Goal: Contribute content

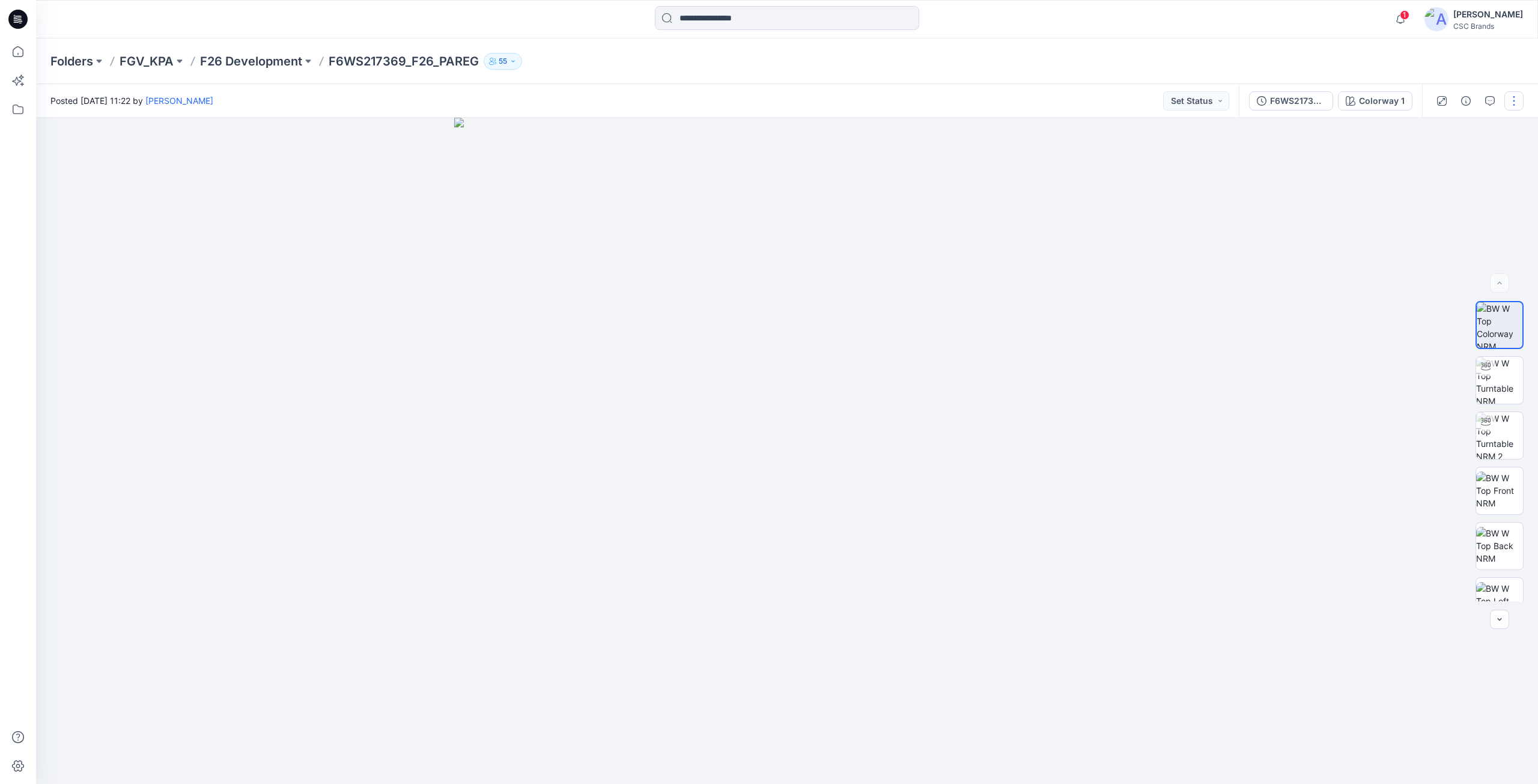
click at [1512, 103] on button "button" at bounding box center [1514, 101] width 19 height 19
click at [830, 89] on div "Posted [DATE] 11:22 by [PERSON_NAME] Set Status" at bounding box center [637, 101] width 1203 height 33
click at [1516, 100] on button "button" at bounding box center [1514, 101] width 19 height 19
click at [1443, 172] on button "Edit" at bounding box center [1463, 162] width 110 height 22
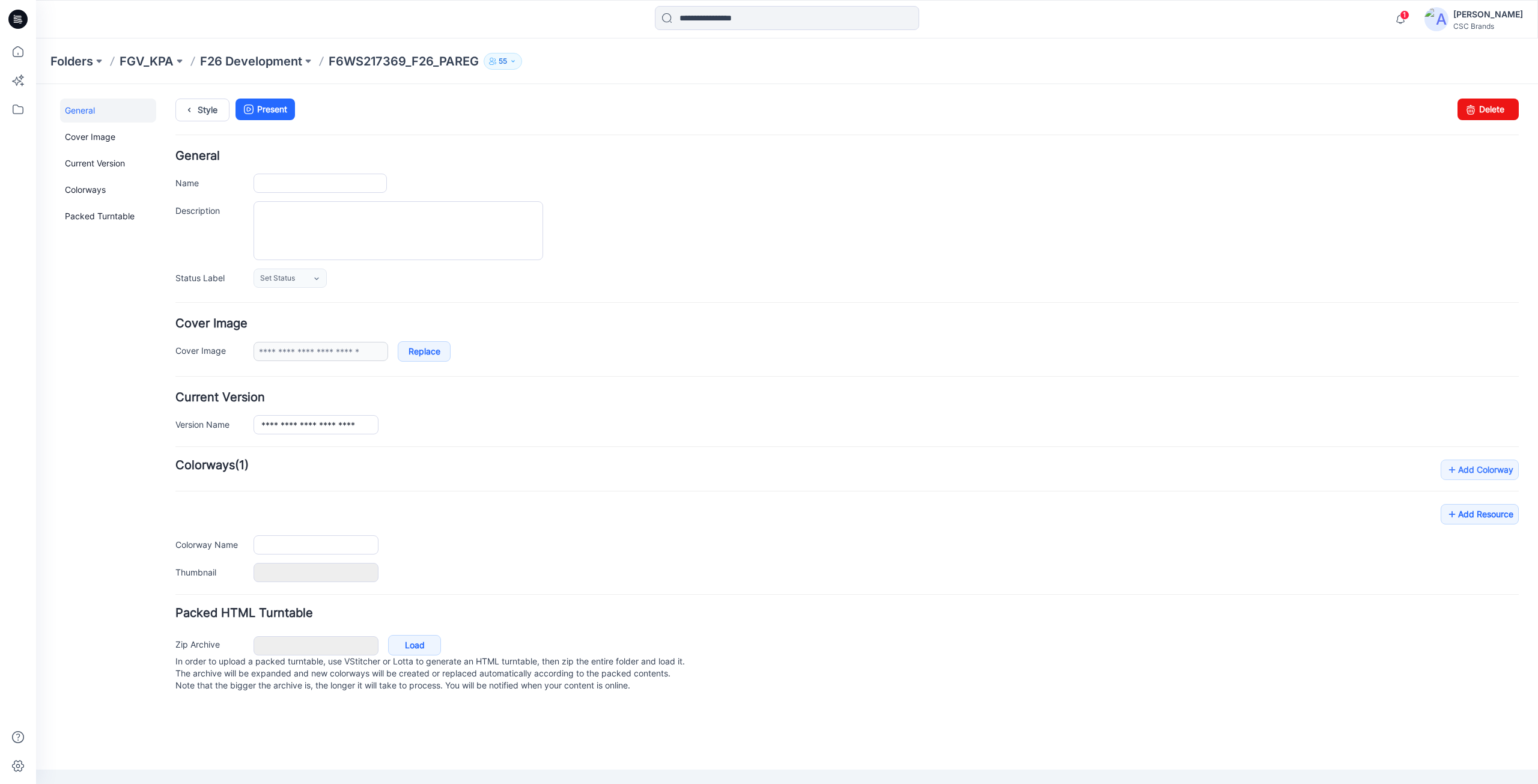
type input "**********"
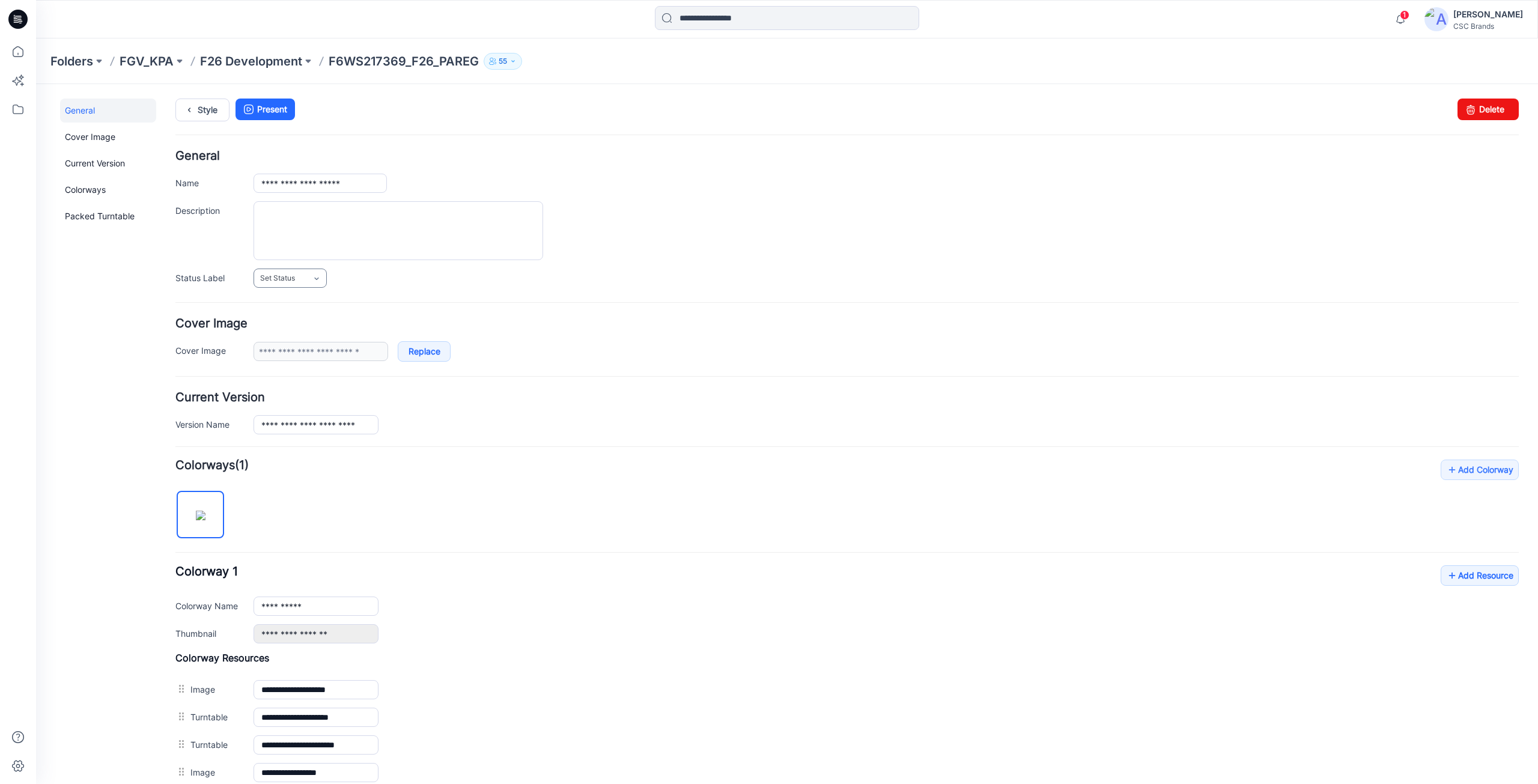
click at [305, 279] on link "Set Status" at bounding box center [290, 278] width 73 height 19
click at [292, 333] on link "Virtual Proto 1" at bounding box center [302, 330] width 91 height 26
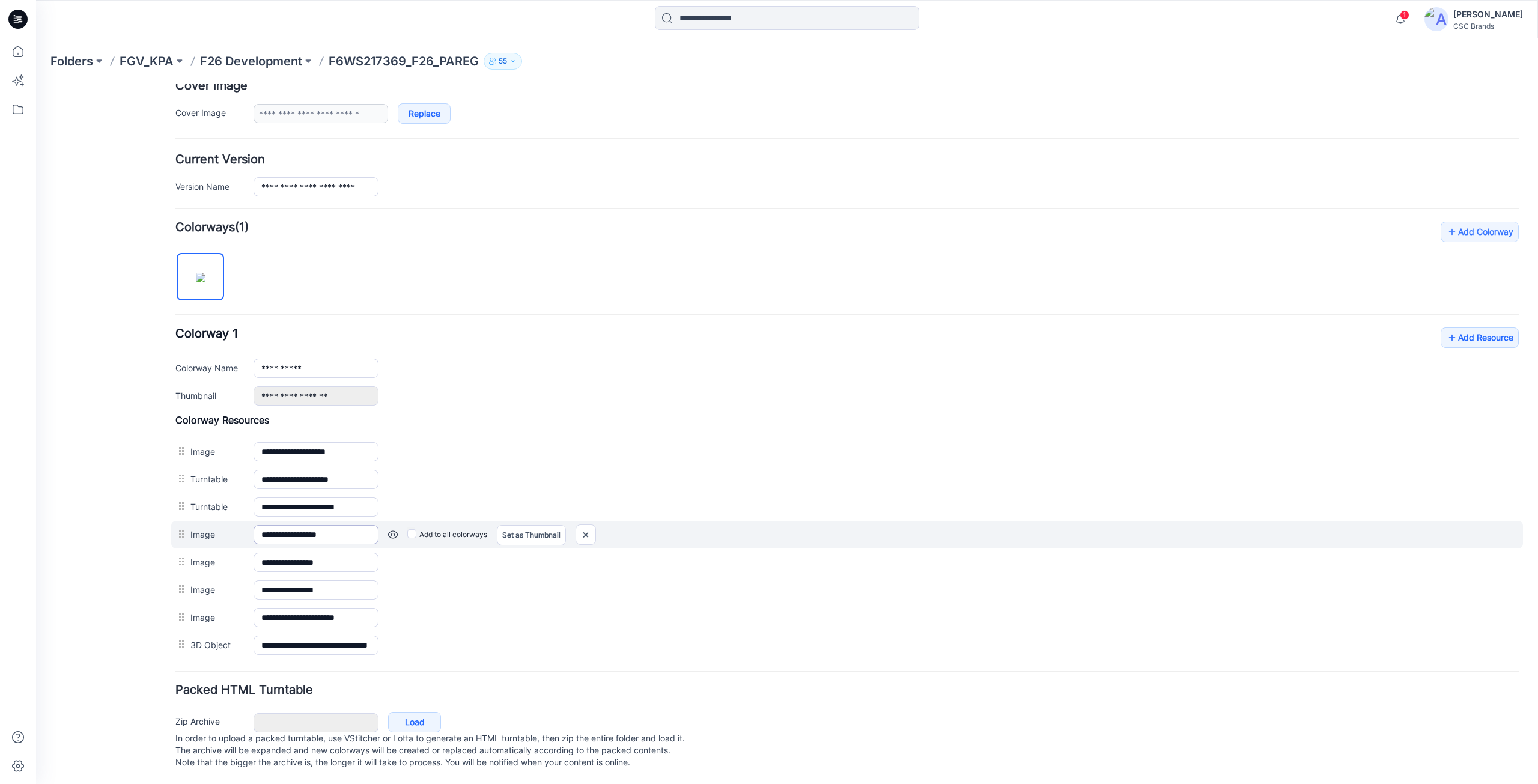
scroll to position [240, 0]
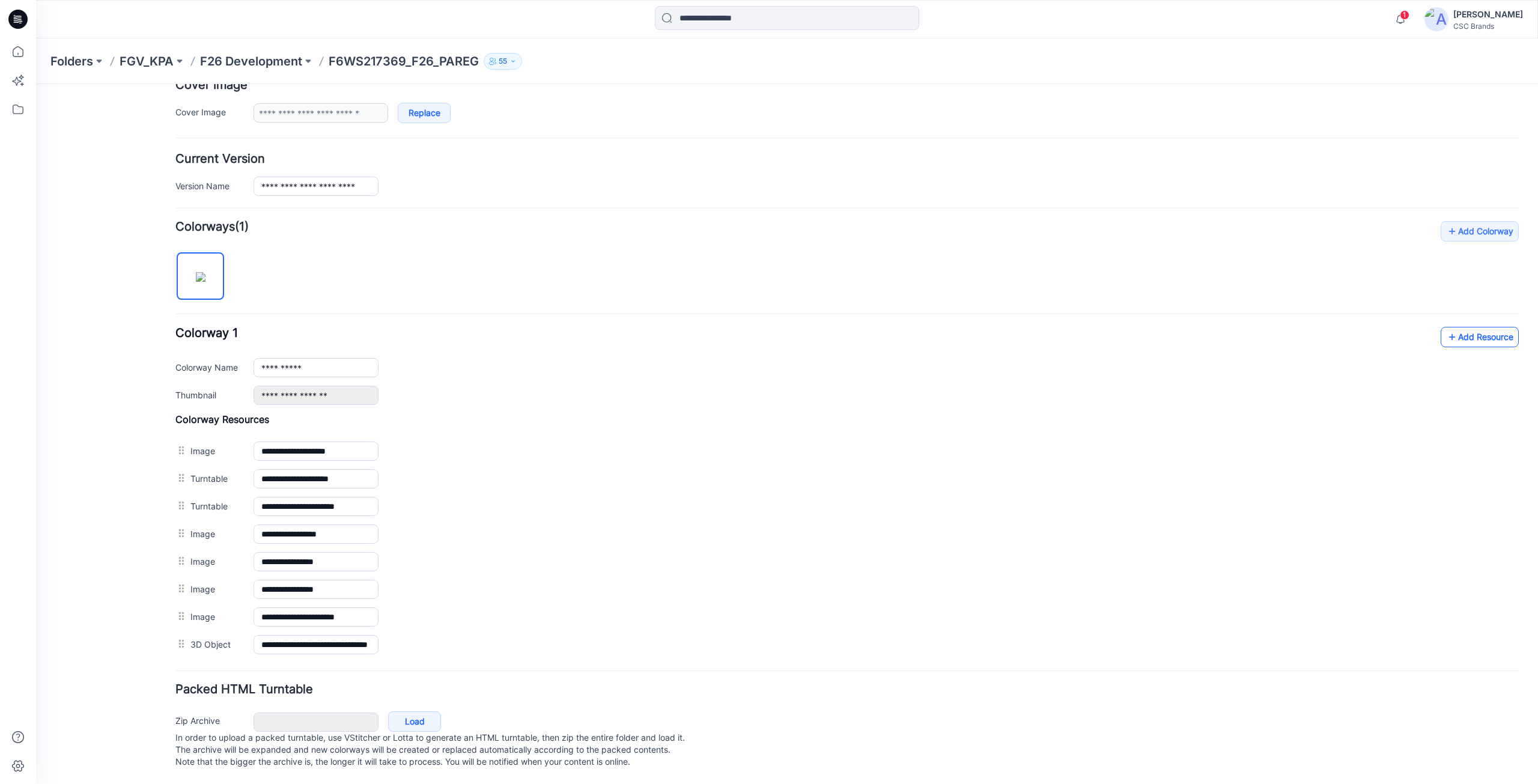
click at [1448, 340] on icon at bounding box center [1452, 337] width 12 height 19
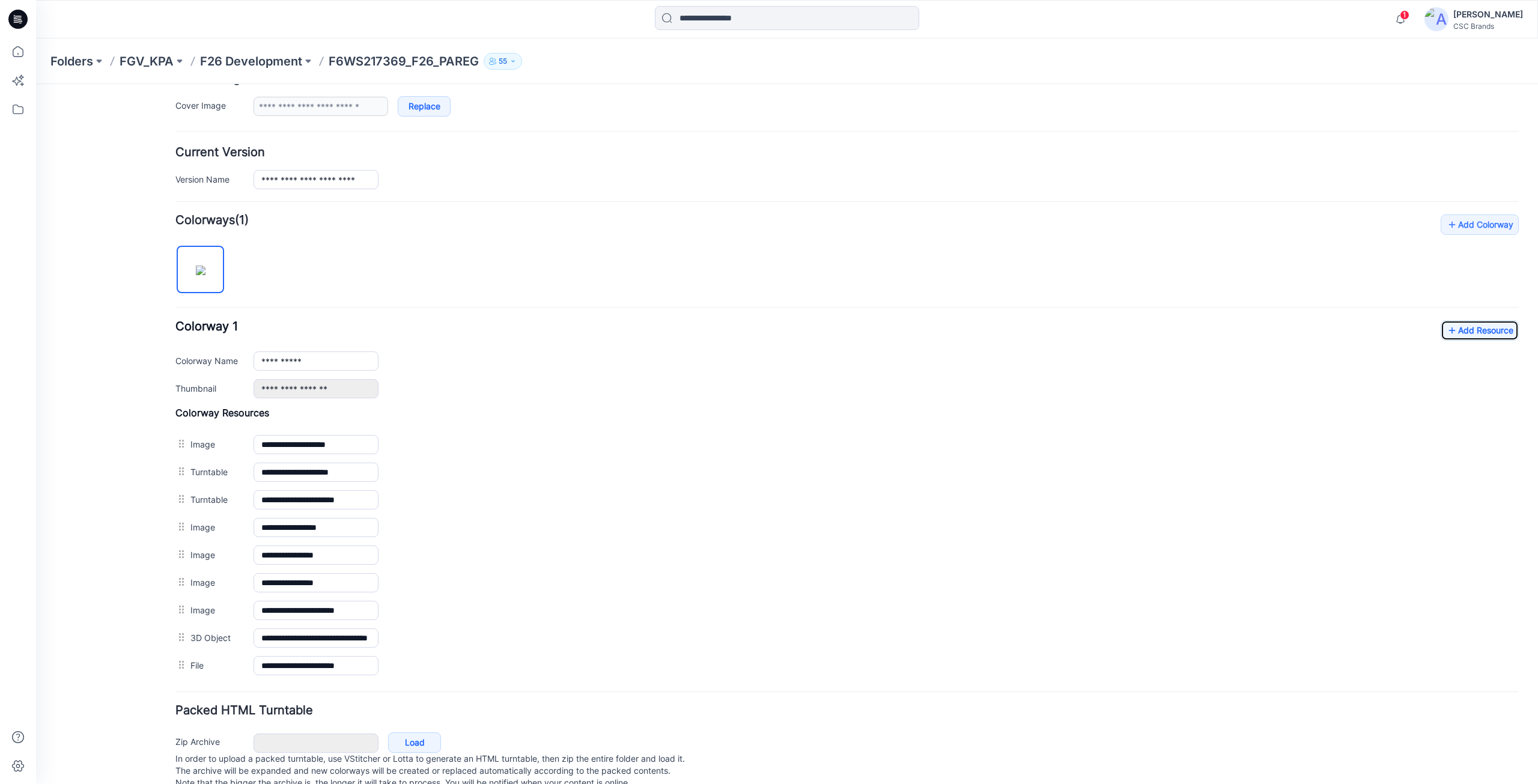
scroll to position [278, 0]
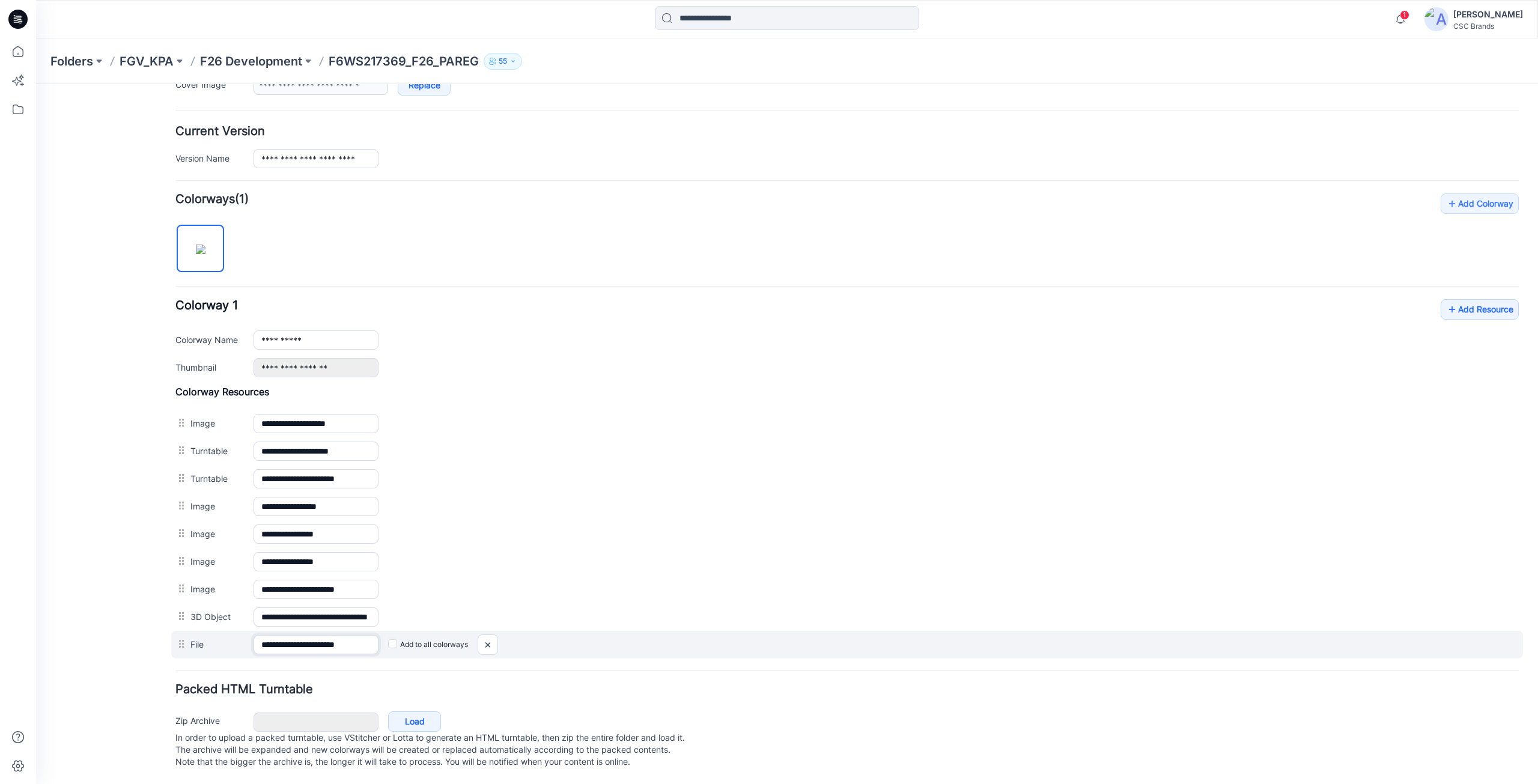
click at [318, 642] on input "**********" at bounding box center [316, 645] width 125 height 19
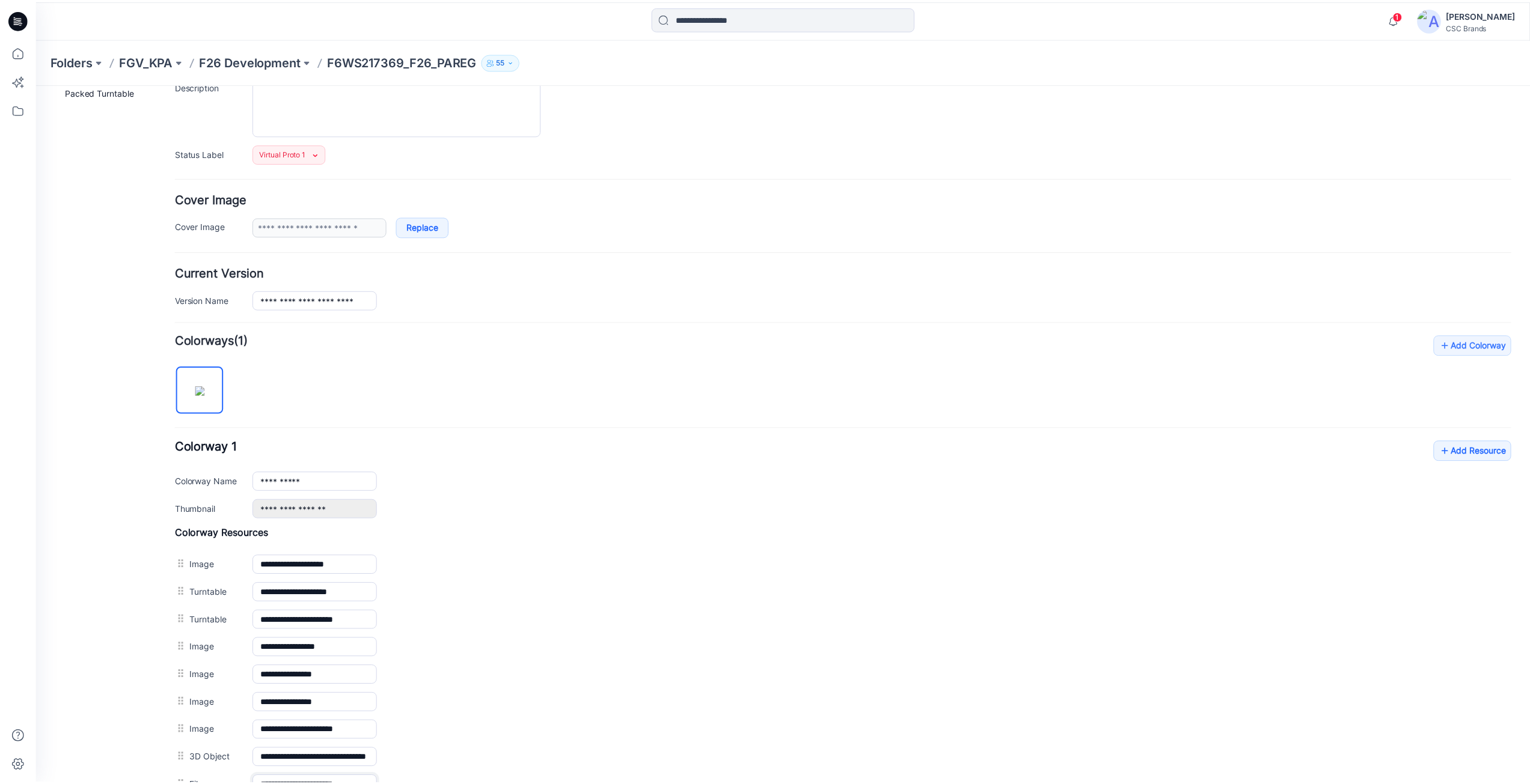
scroll to position [0, 0]
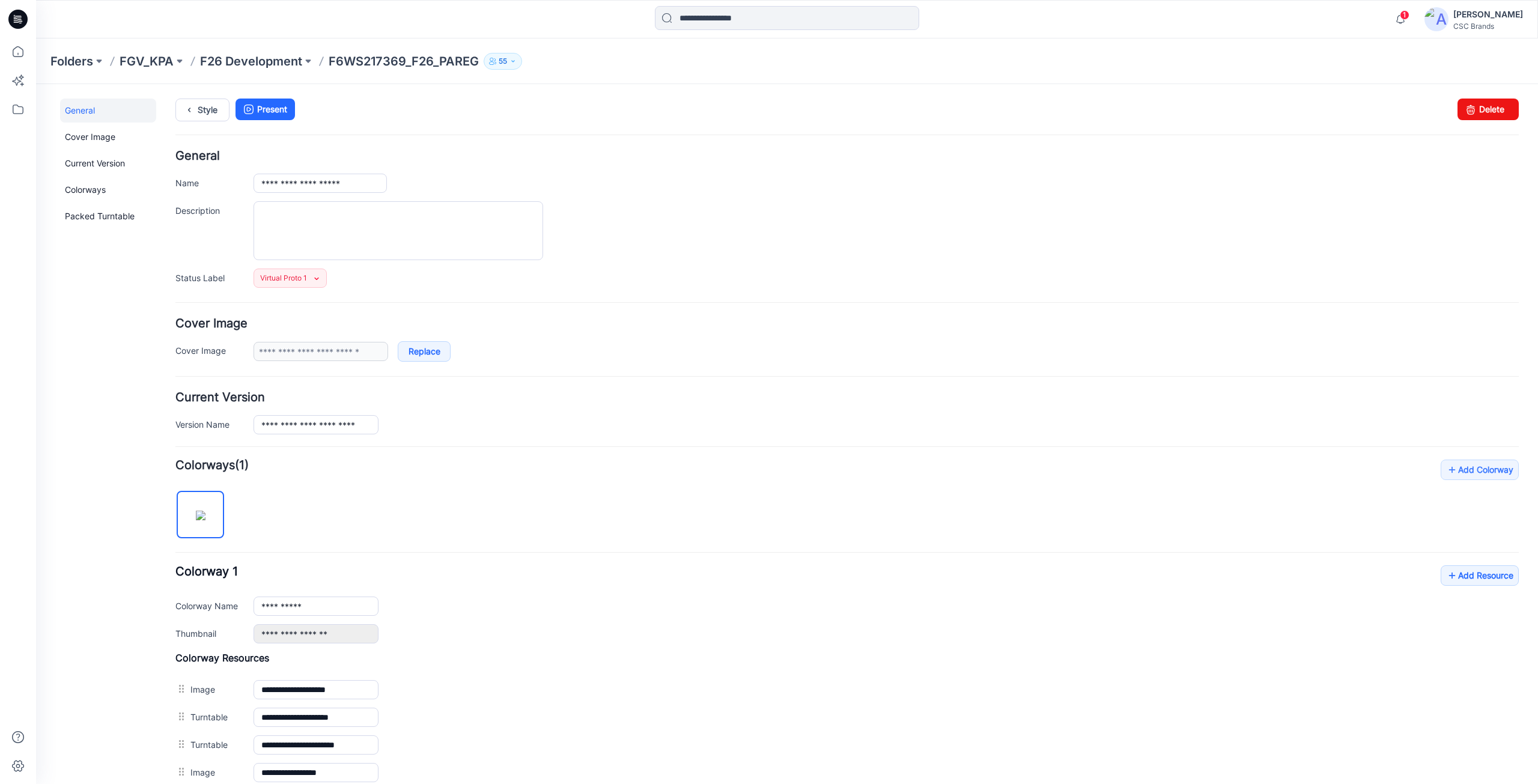
click at [22, 11] on icon at bounding box center [18, 19] width 19 height 19
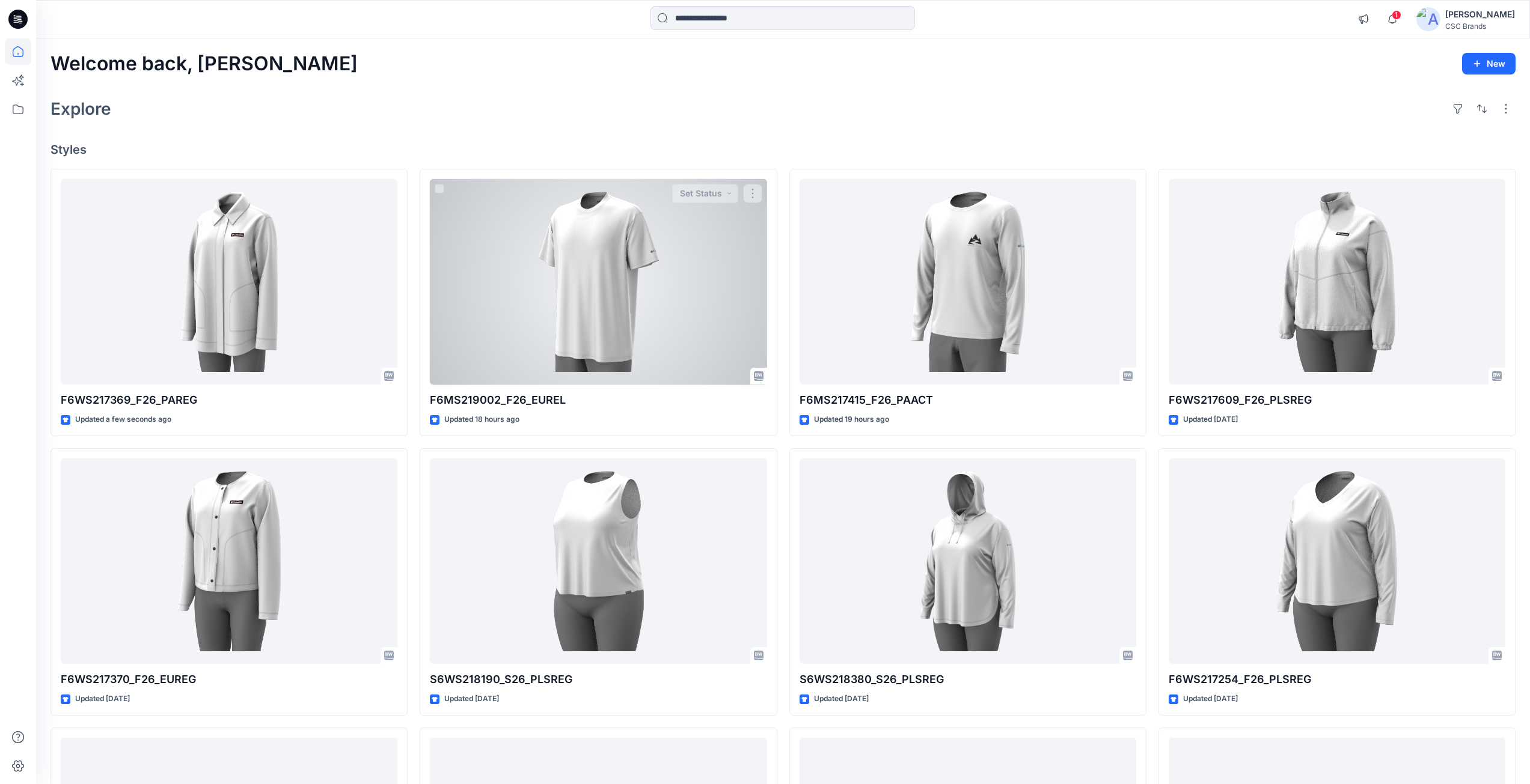
click at [846, 137] on div "Welcome back, Mijan New Explore Styles F6WS217369_F26_PAREG Updated a few secon…" at bounding box center [783, 545] width 1494 height 1014
